Goal: Information Seeking & Learning: Check status

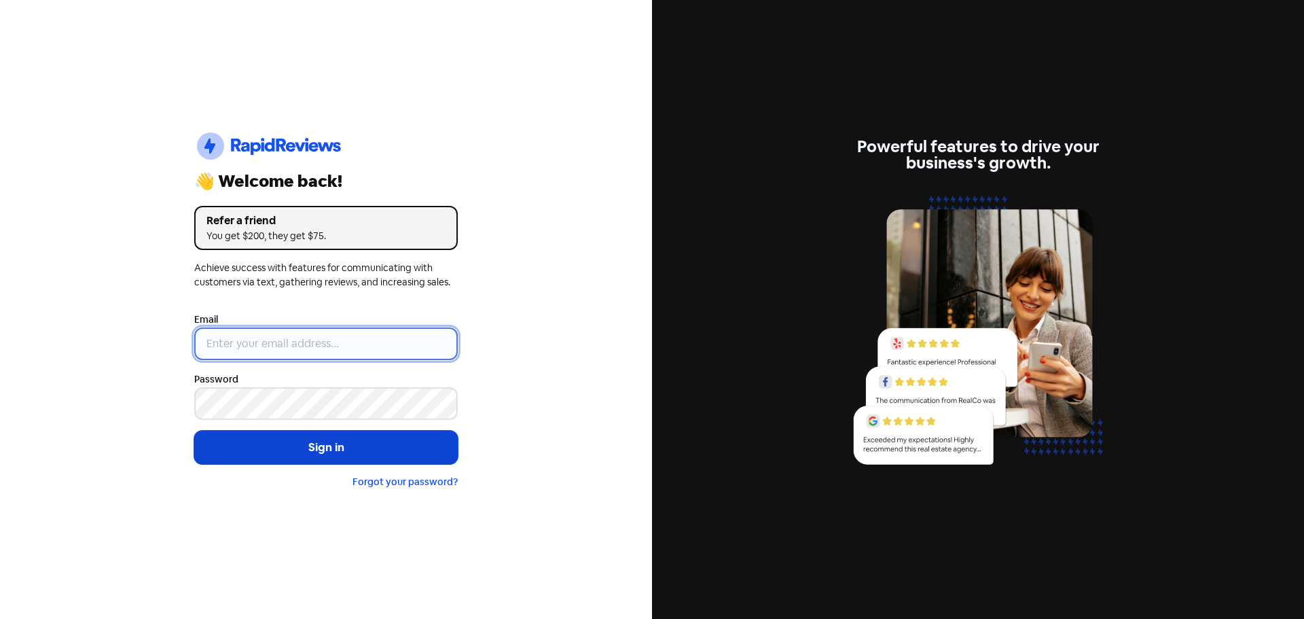
type input "[EMAIL_ADDRESS][DOMAIN_NAME]"
click at [329, 442] on button "Sign in" at bounding box center [326, 448] width 264 height 34
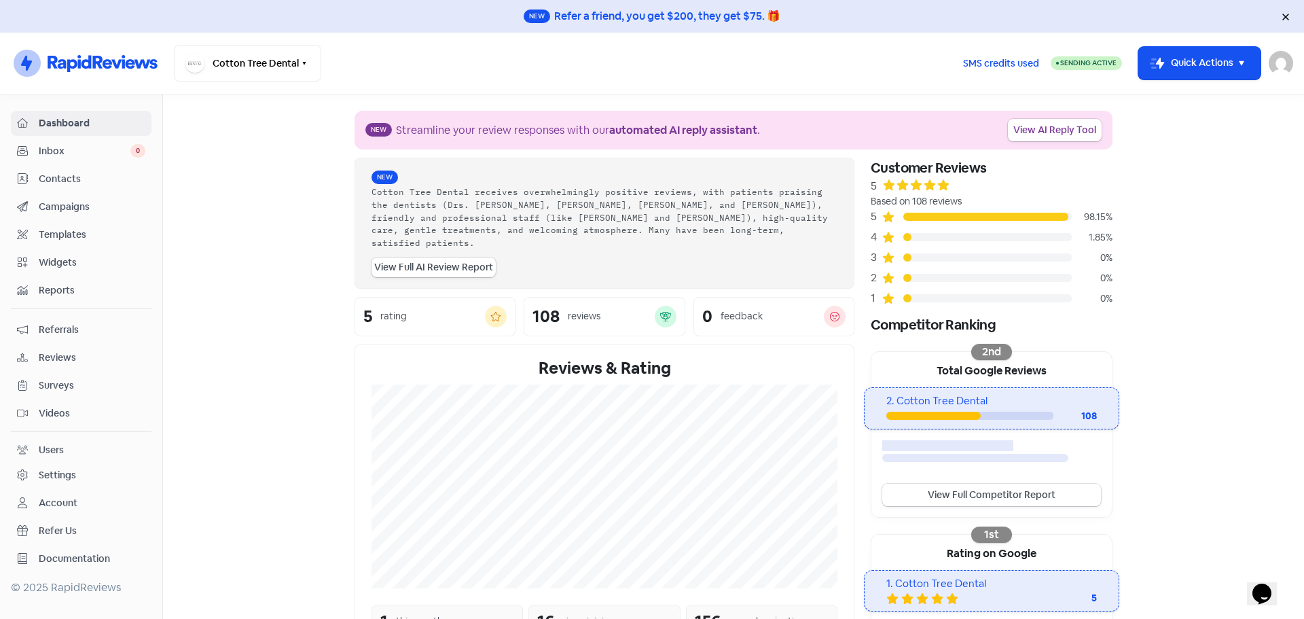
click at [89, 123] on span "Dashboard" at bounding box center [92, 123] width 107 height 14
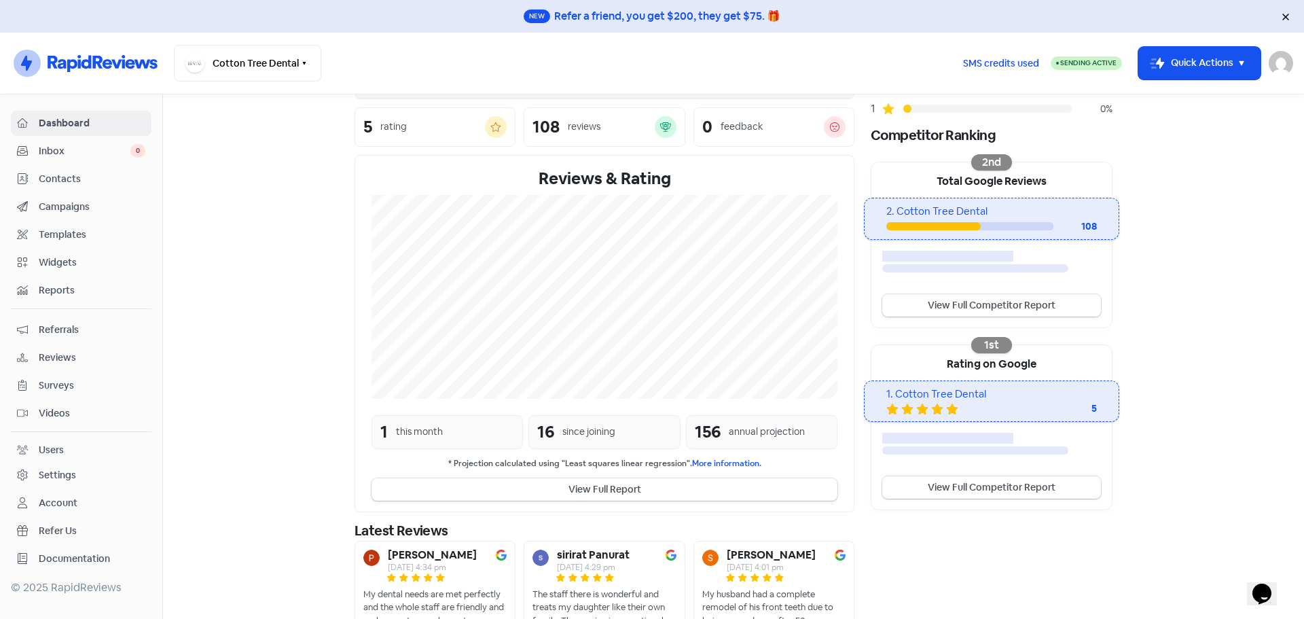
scroll to position [204, 0]
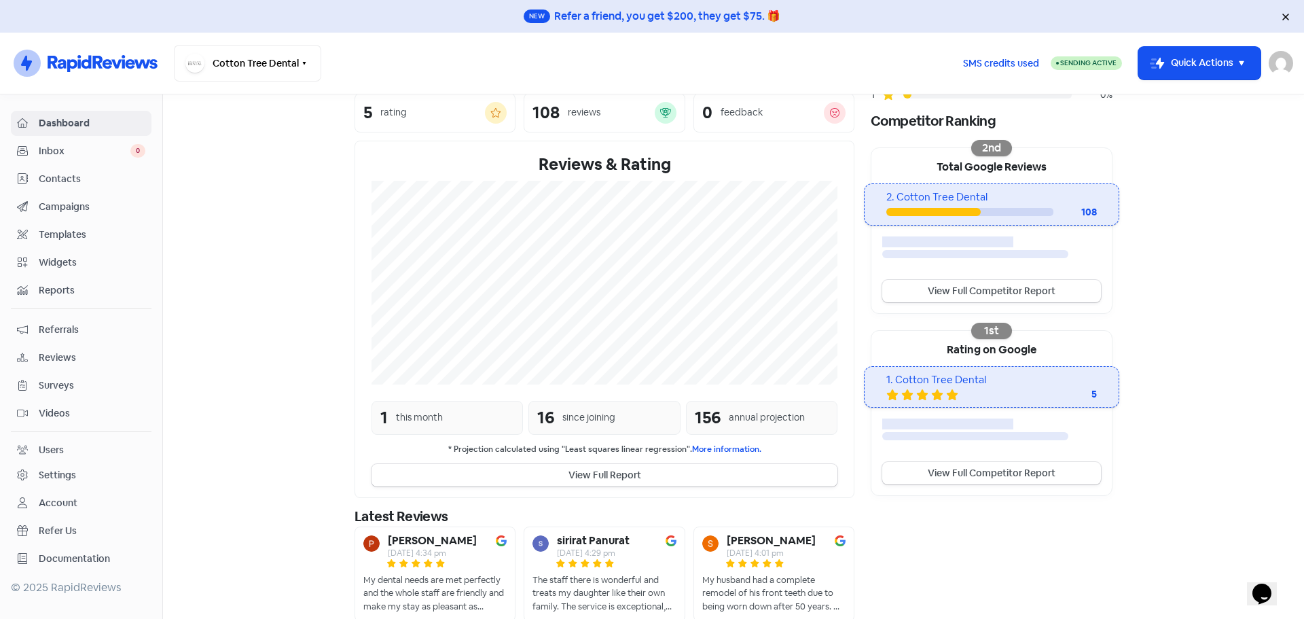
click at [566, 410] on div "since joining" at bounding box center [588, 417] width 53 height 14
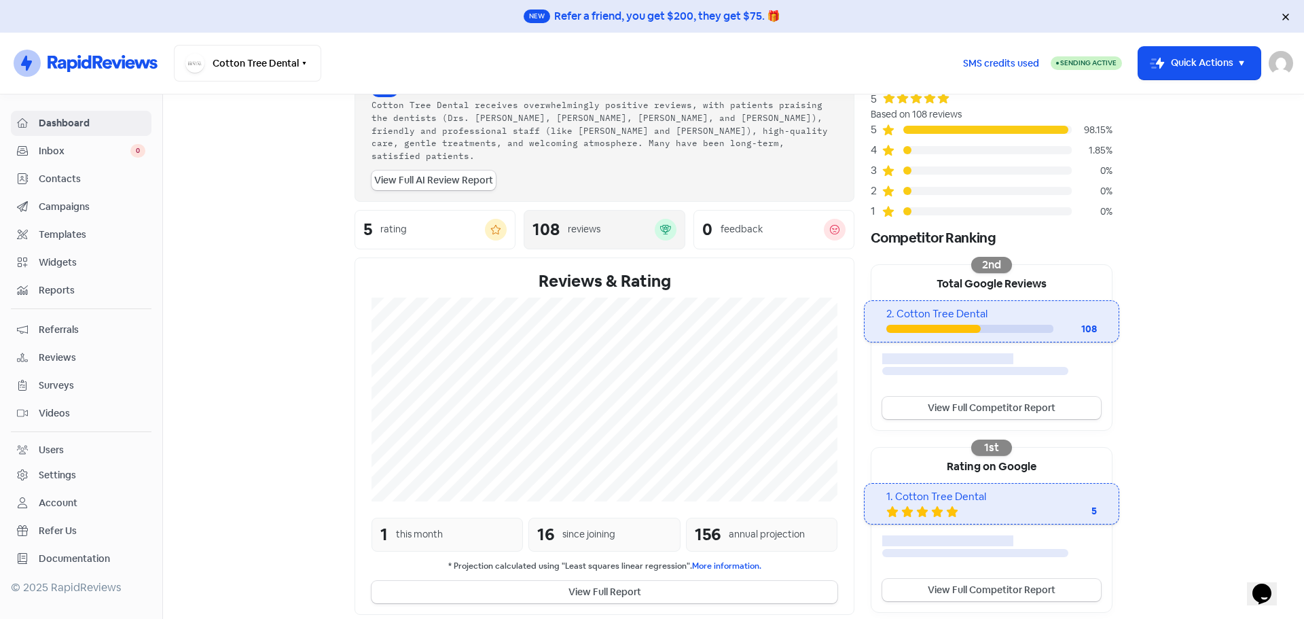
scroll to position [0, 0]
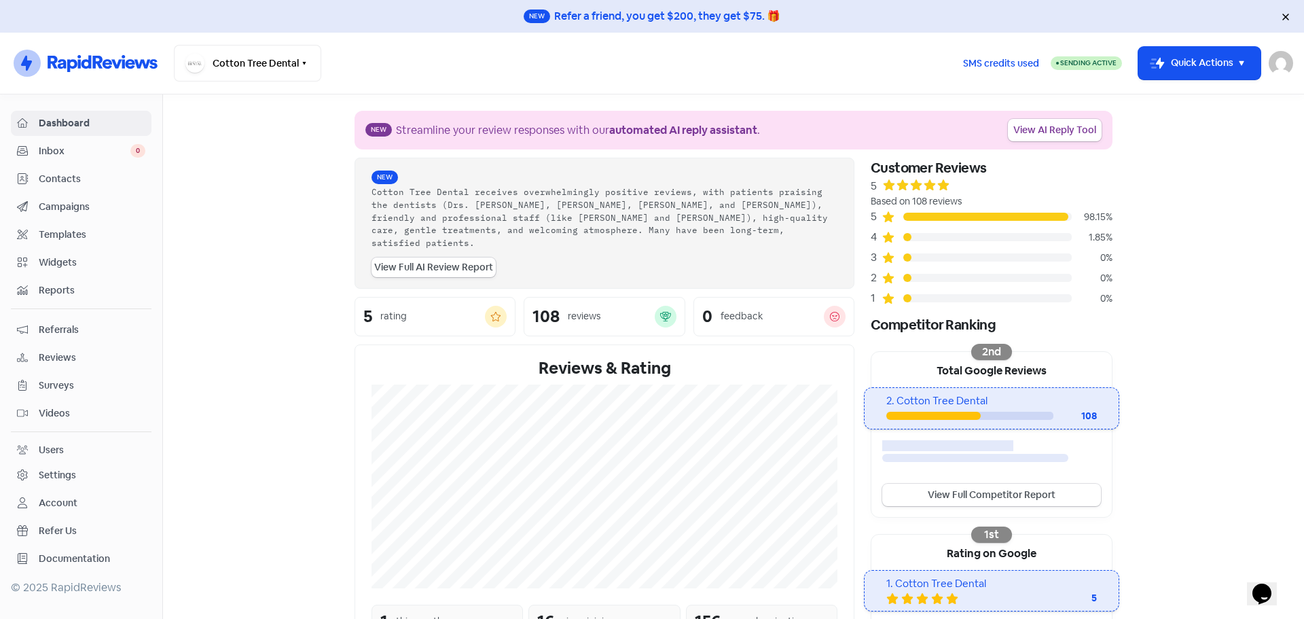
click at [61, 158] on span "Inbox" at bounding box center [85, 151] width 92 height 14
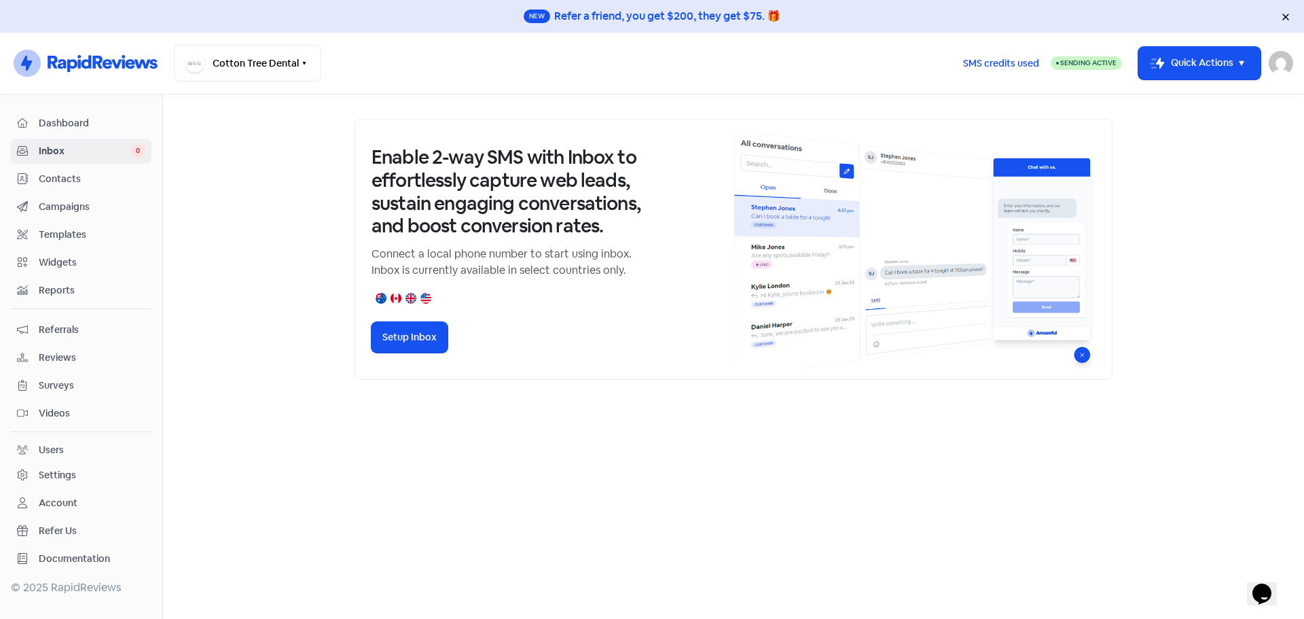
click at [87, 234] on span "Templates" at bounding box center [92, 235] width 107 height 14
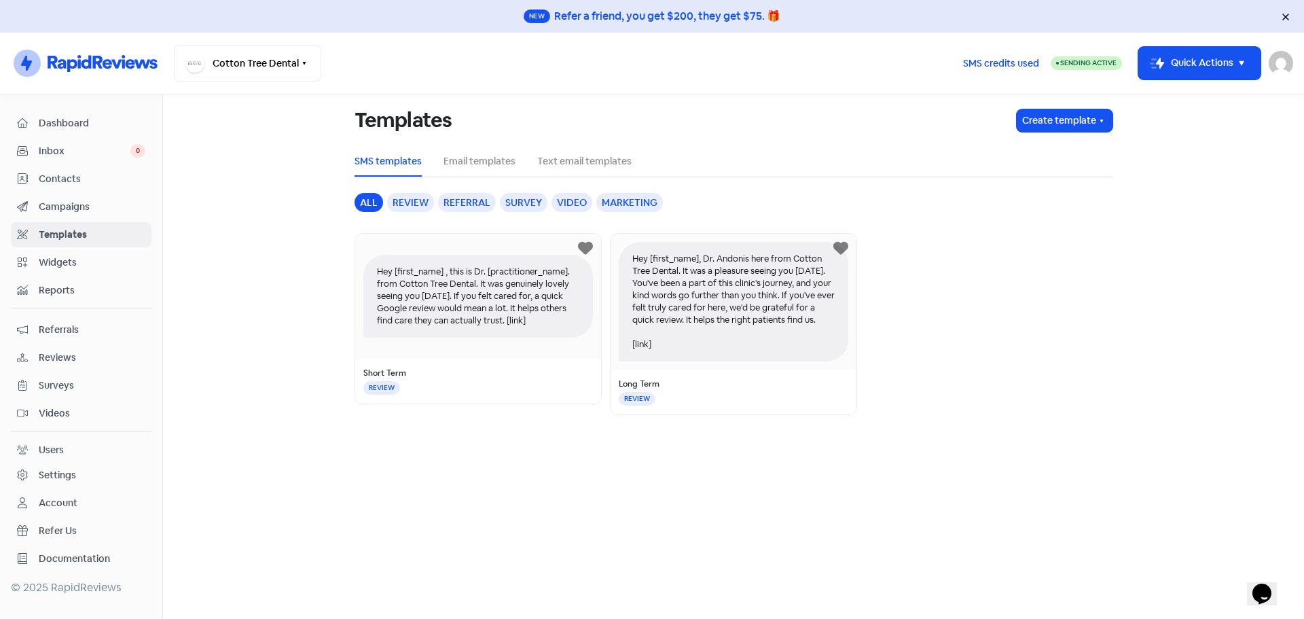
click at [84, 256] on span "Widgets" at bounding box center [92, 262] width 107 height 14
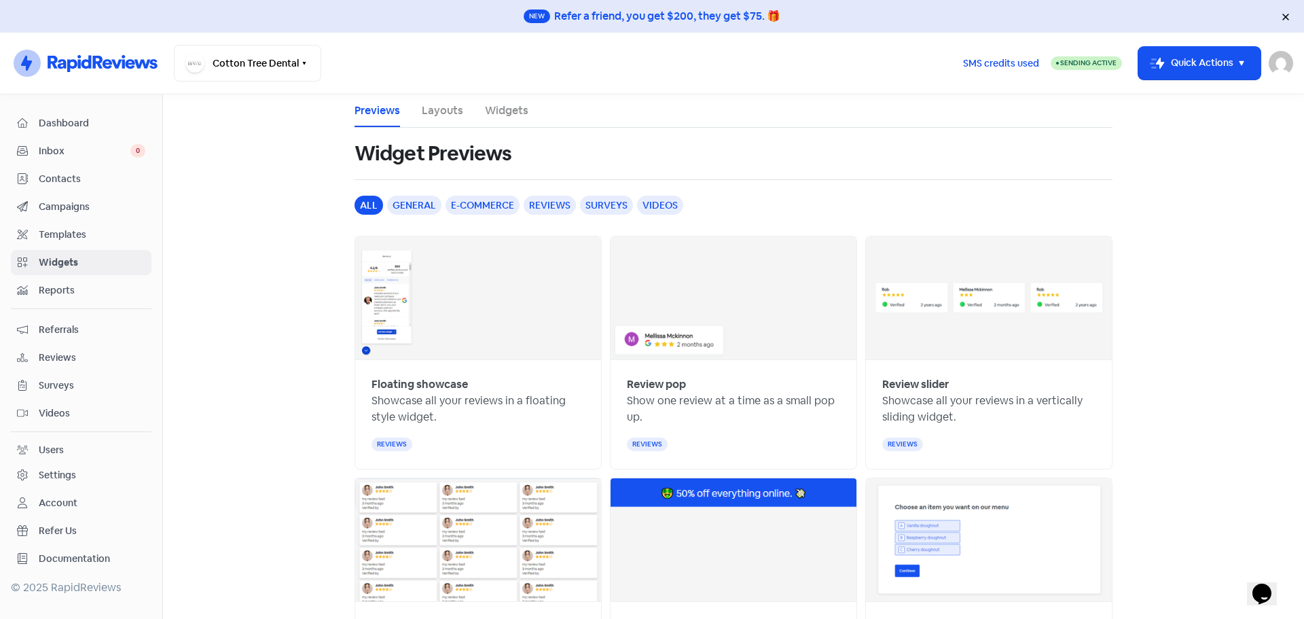
click at [67, 124] on span "Dashboard" at bounding box center [92, 123] width 107 height 14
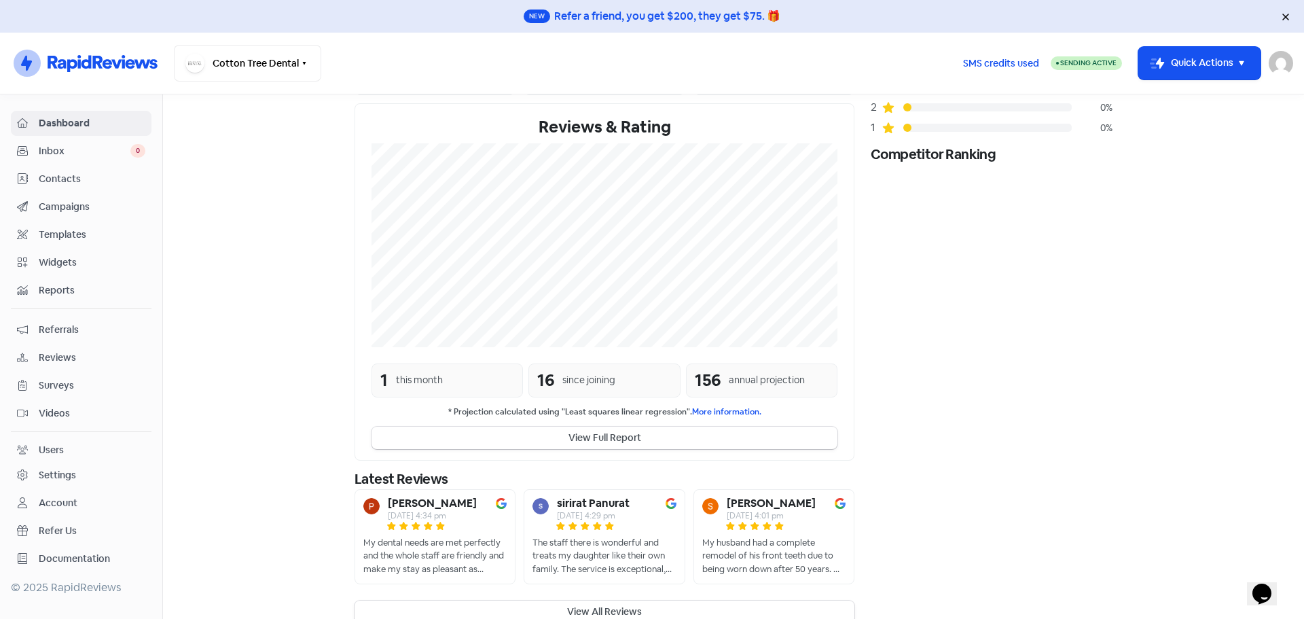
scroll to position [191, 0]
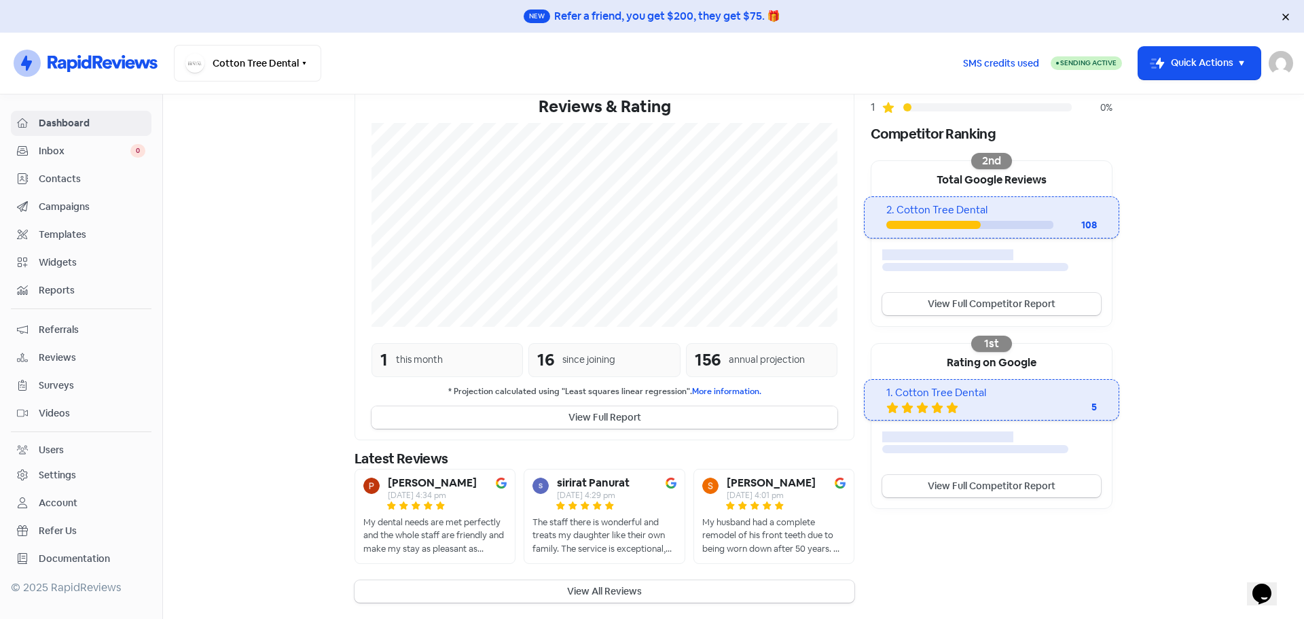
click at [607, 417] on button "View Full Report" at bounding box center [605, 417] width 466 height 22
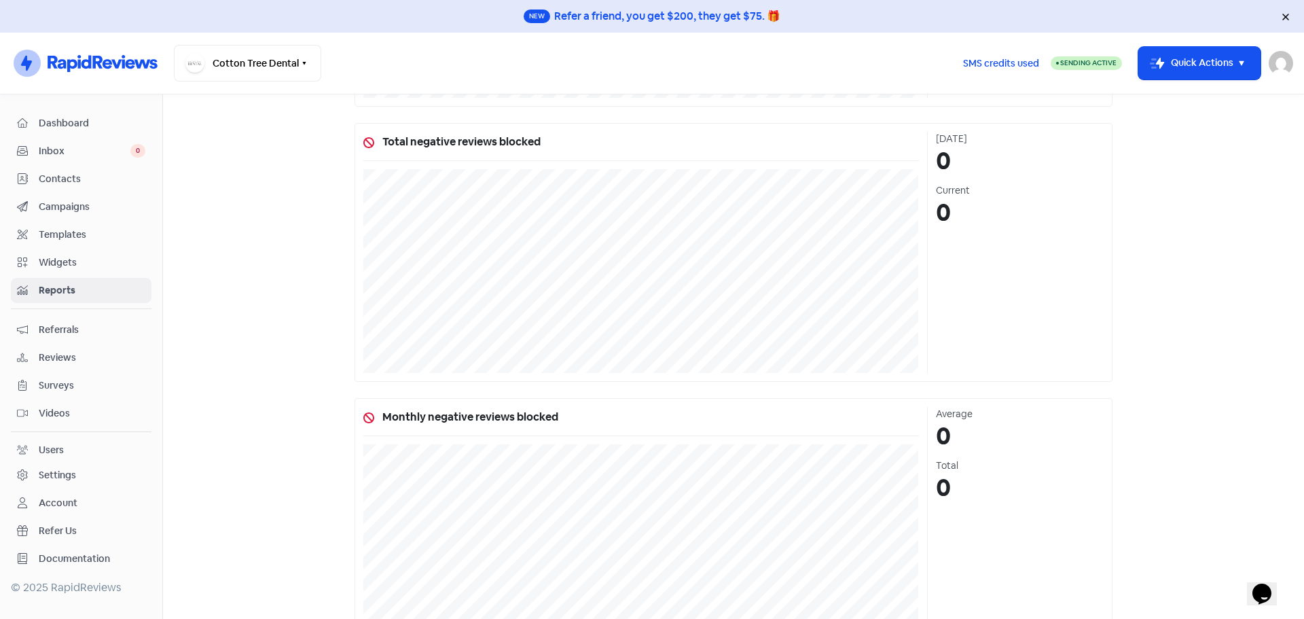
scroll to position [983, 0]
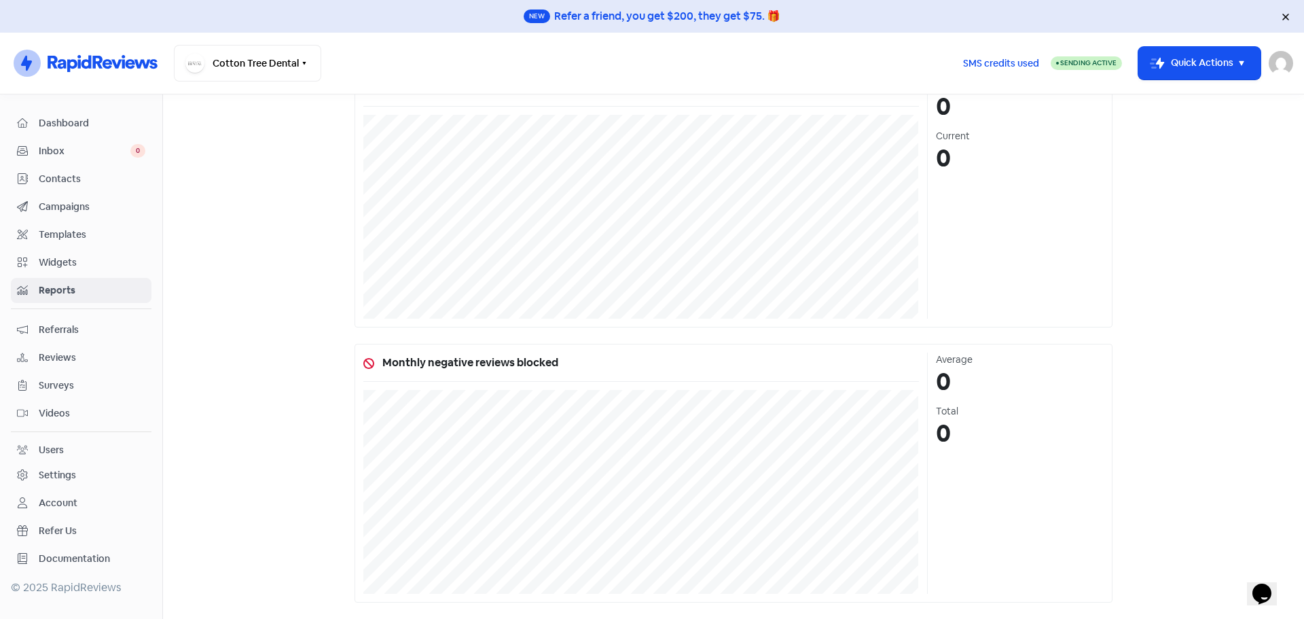
click at [86, 134] on link "Dashboard" at bounding box center [81, 123] width 141 height 25
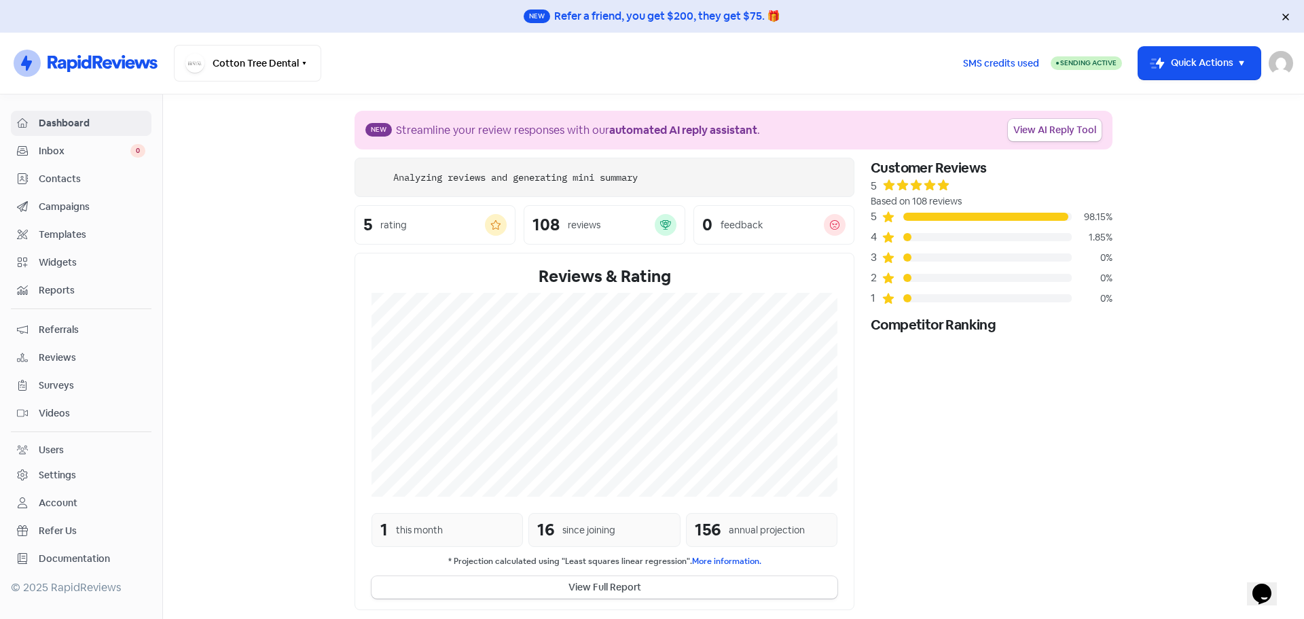
click at [92, 157] on span "Inbox" at bounding box center [85, 151] width 92 height 14
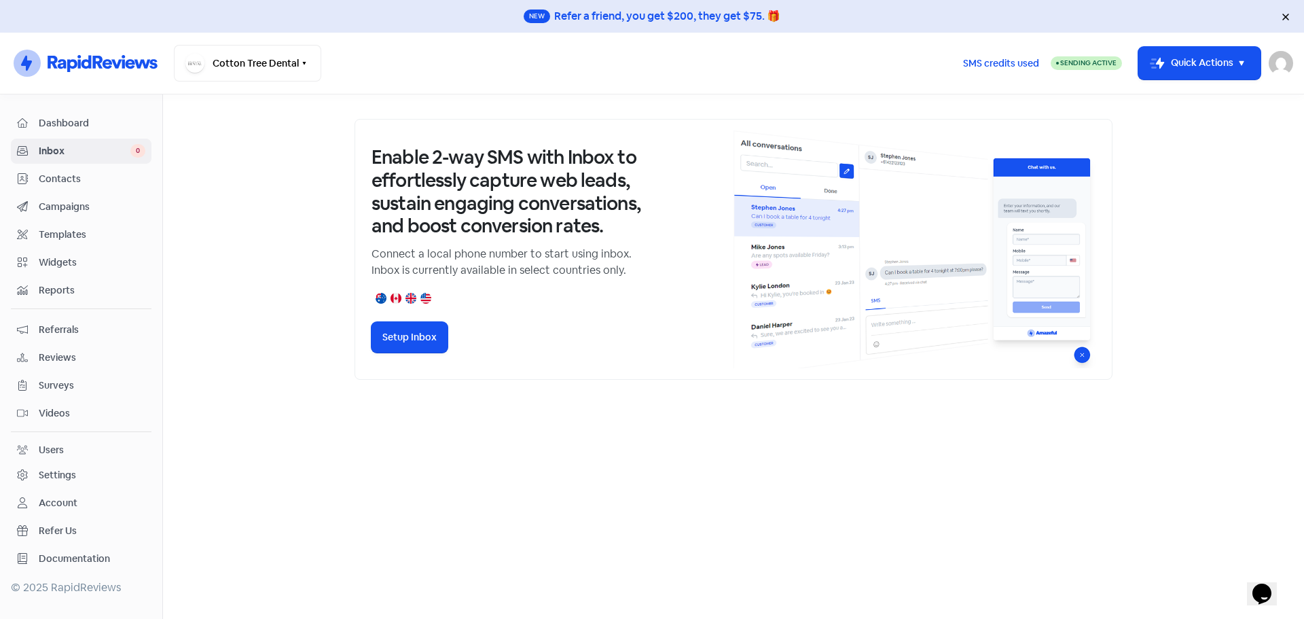
click at [94, 118] on span "Dashboard" at bounding box center [92, 123] width 107 height 14
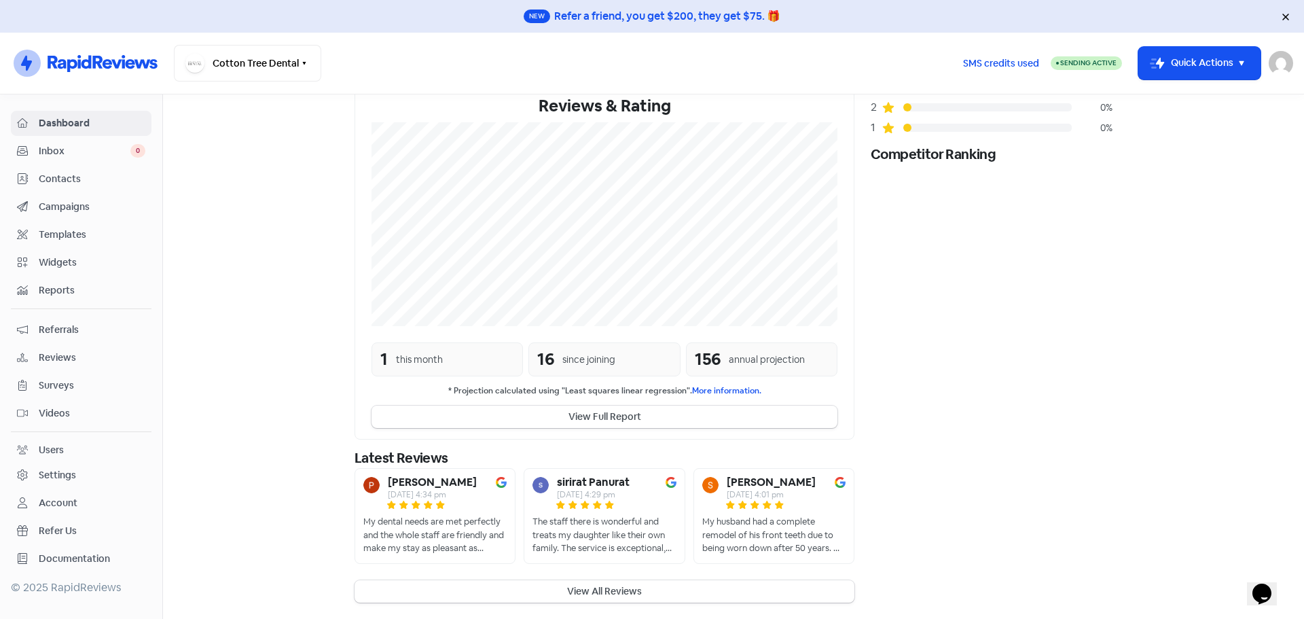
scroll to position [191, 0]
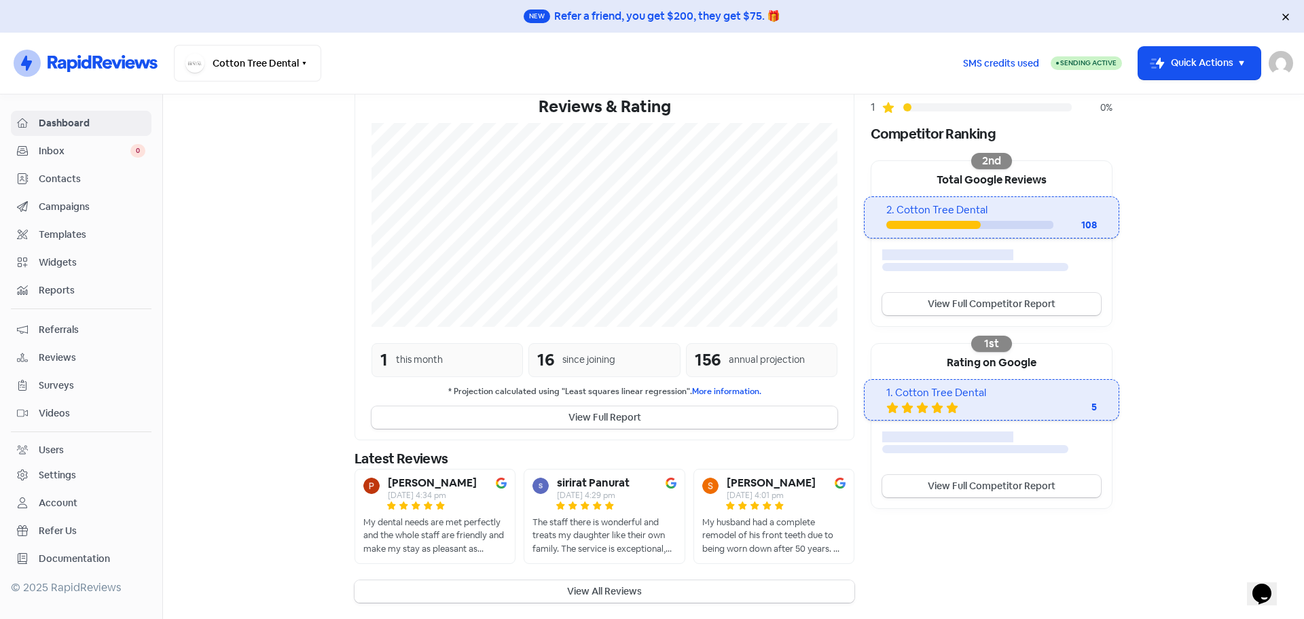
click at [627, 591] on button "View All Reviews" at bounding box center [605, 591] width 500 height 22
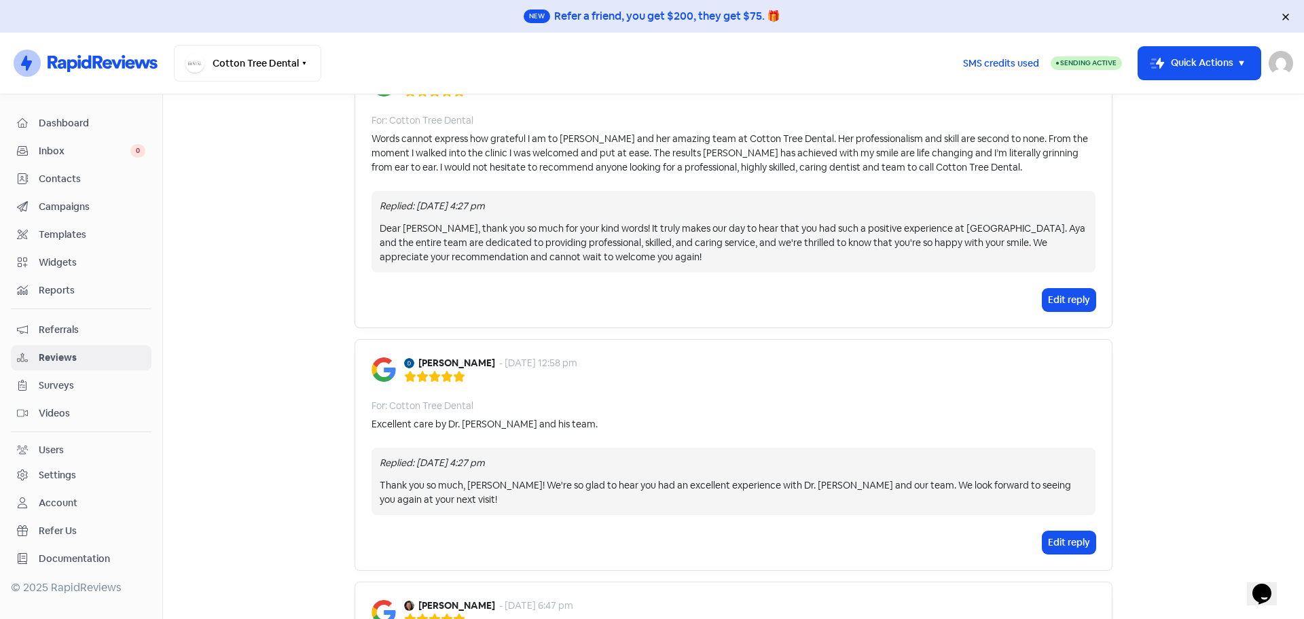
scroll to position [951, 0]
